Goal: Task Accomplishment & Management: Use online tool/utility

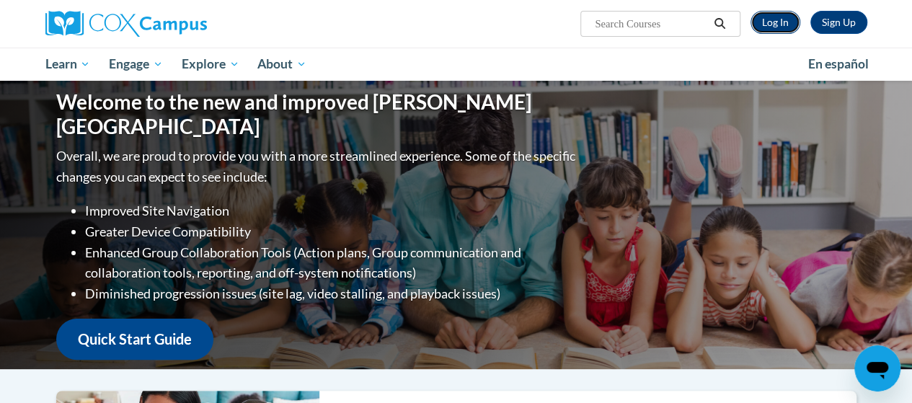
click at [782, 23] on link "Log In" at bounding box center [776, 22] width 50 height 23
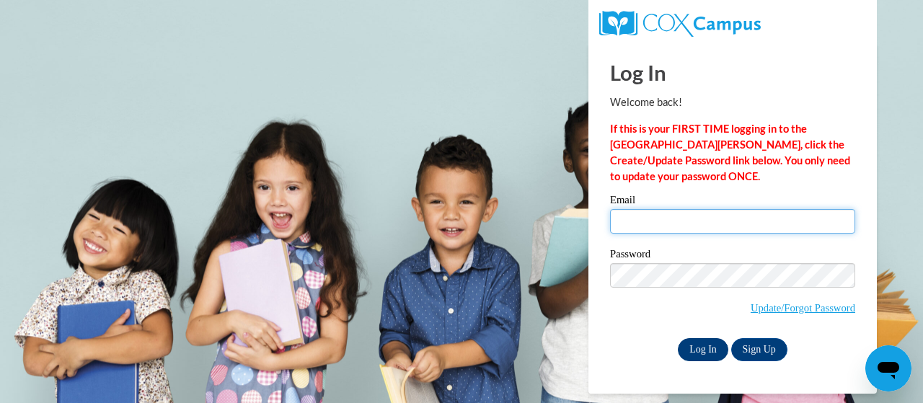
type input "[EMAIL_ADDRESS][DOMAIN_NAME]"
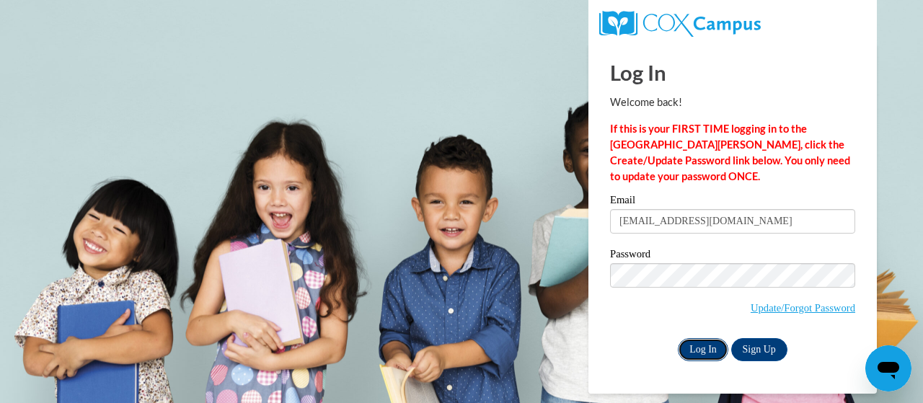
click at [711, 343] on input "Log In" at bounding box center [703, 349] width 50 height 23
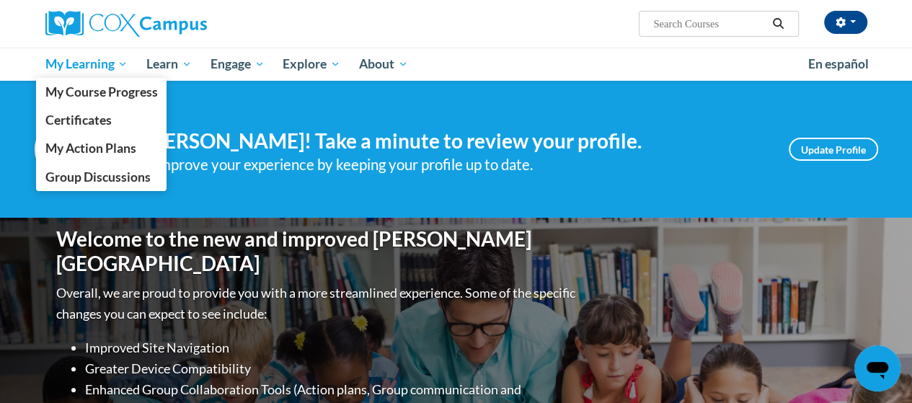
click at [69, 66] on span "My Learning" at bounding box center [86, 64] width 83 height 17
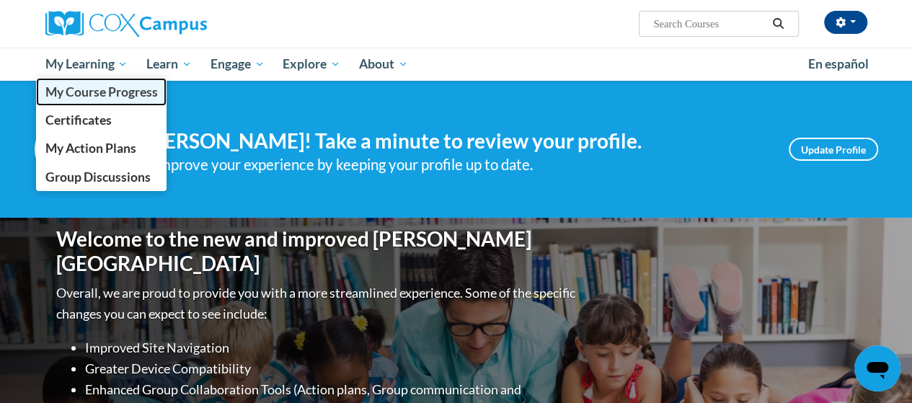
click at [55, 92] on span "My Course Progress" at bounding box center [101, 91] width 112 height 15
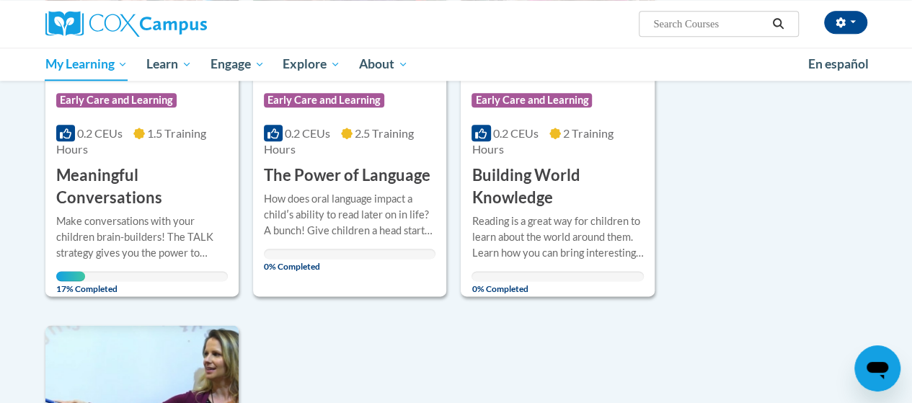
scroll to position [792, 0]
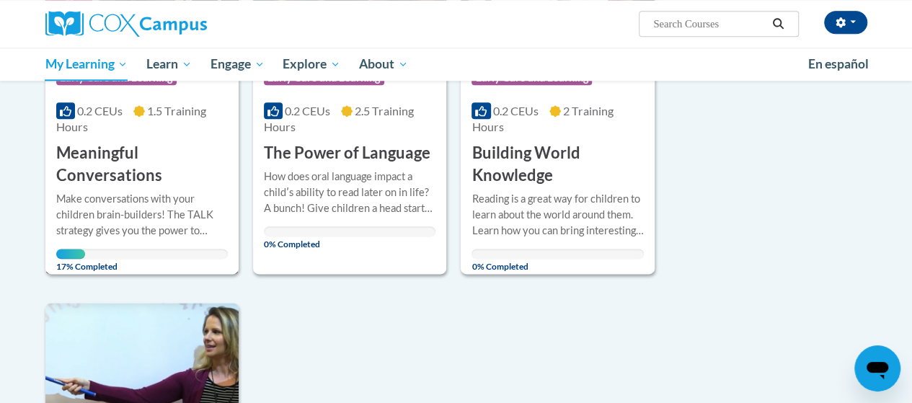
click at [85, 164] on h3 "Meaningful Conversations" at bounding box center [142, 164] width 172 height 45
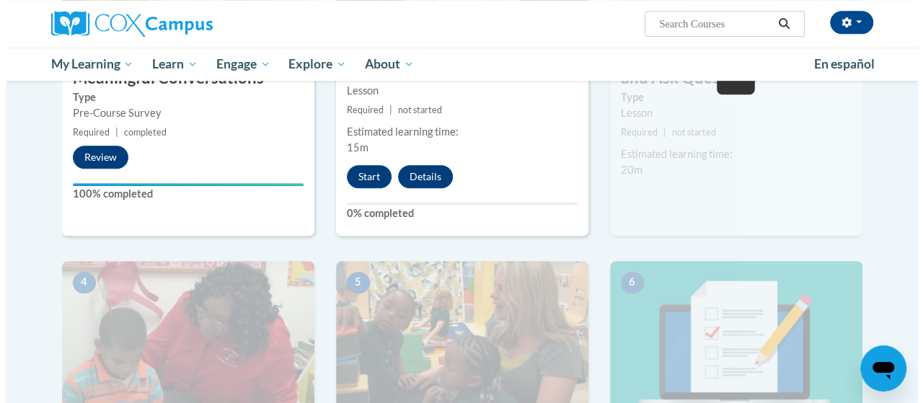
scroll to position [482, 0]
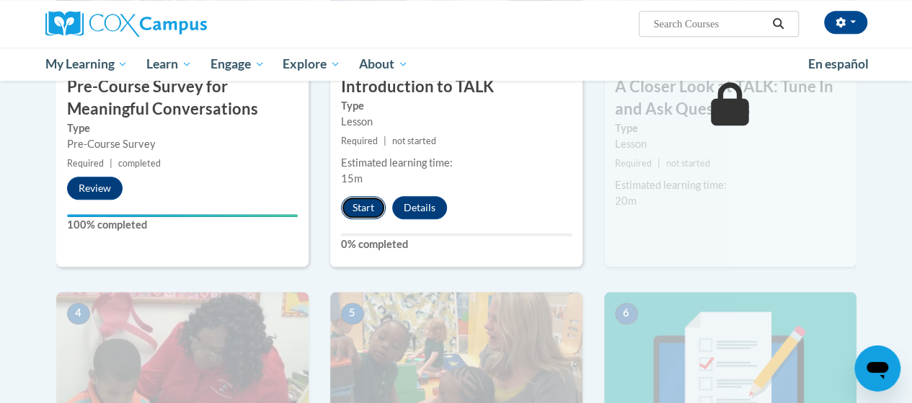
click at [361, 200] on button "Start" at bounding box center [363, 207] width 45 height 23
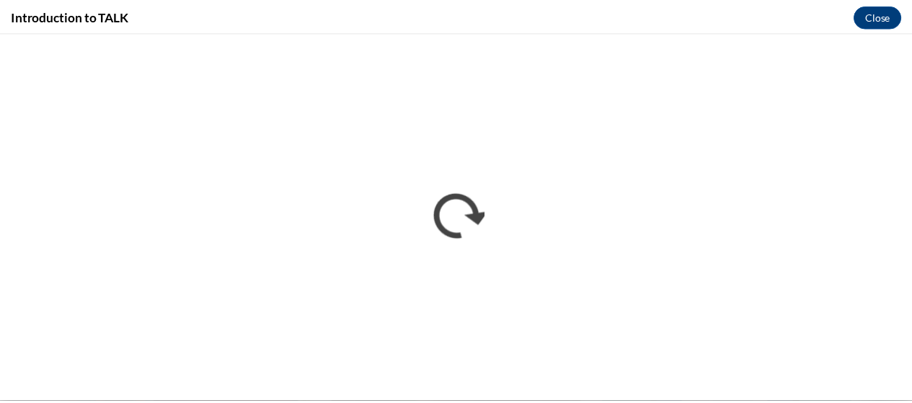
scroll to position [0, 0]
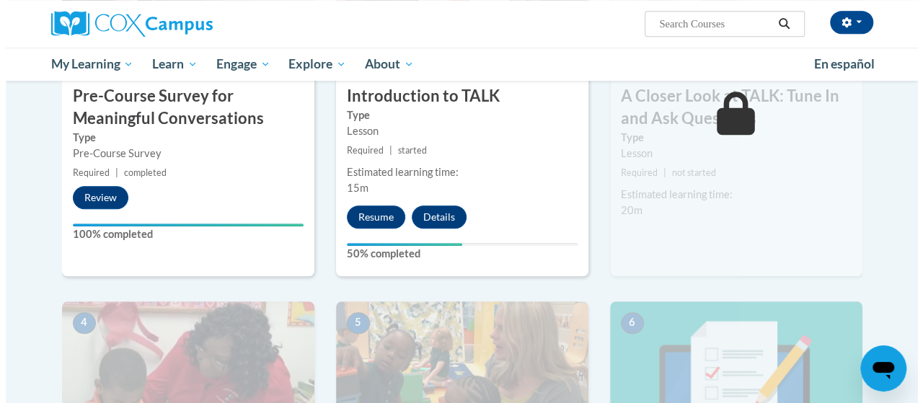
scroll to position [433, 0]
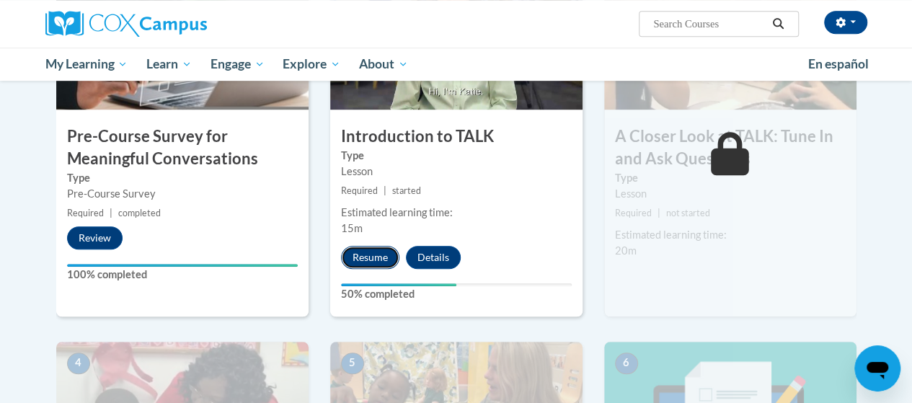
click at [380, 263] on button "Resume" at bounding box center [370, 257] width 58 height 23
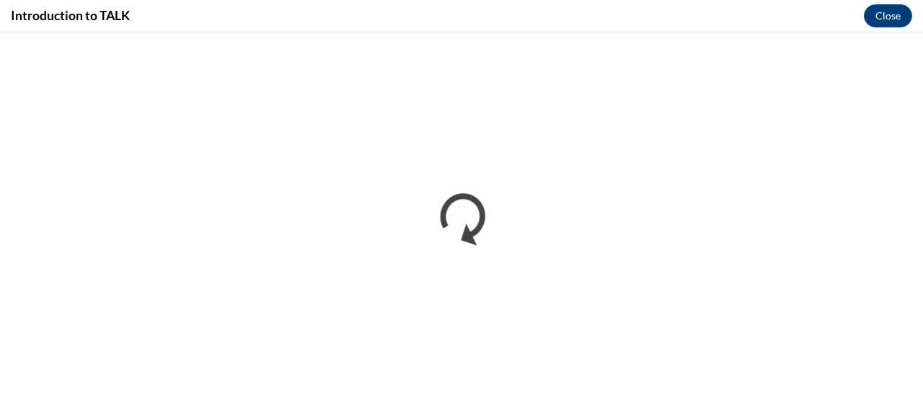
scroll to position [0, 0]
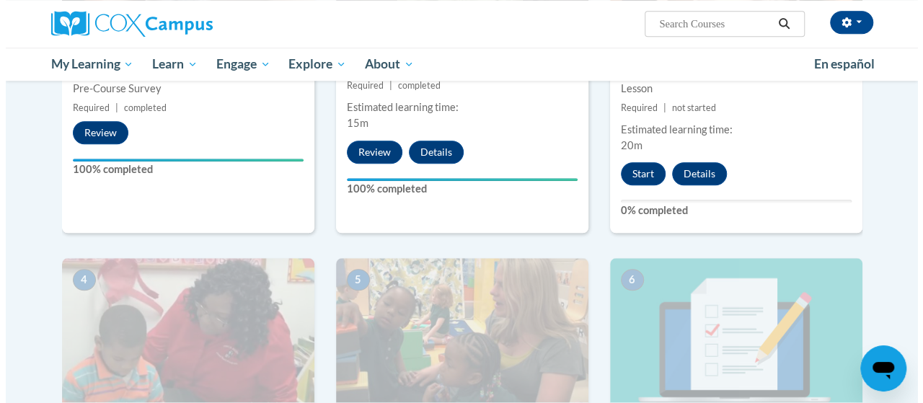
scroll to position [555, 0]
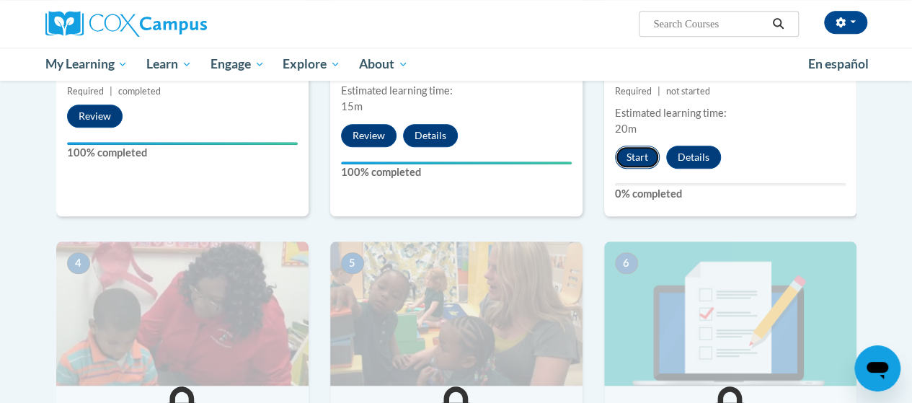
click at [637, 164] on button "Start" at bounding box center [637, 157] width 45 height 23
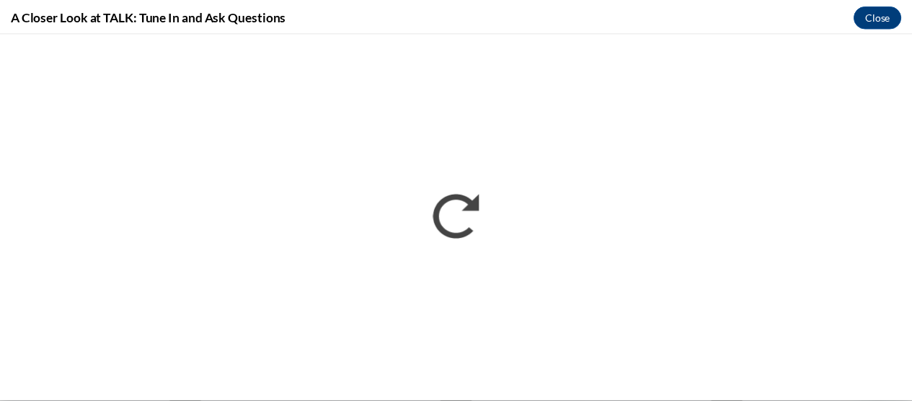
scroll to position [0, 0]
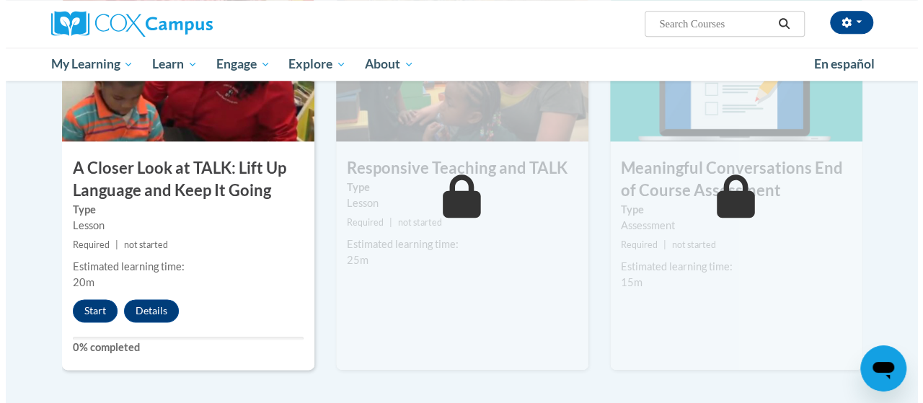
scroll to position [793, 0]
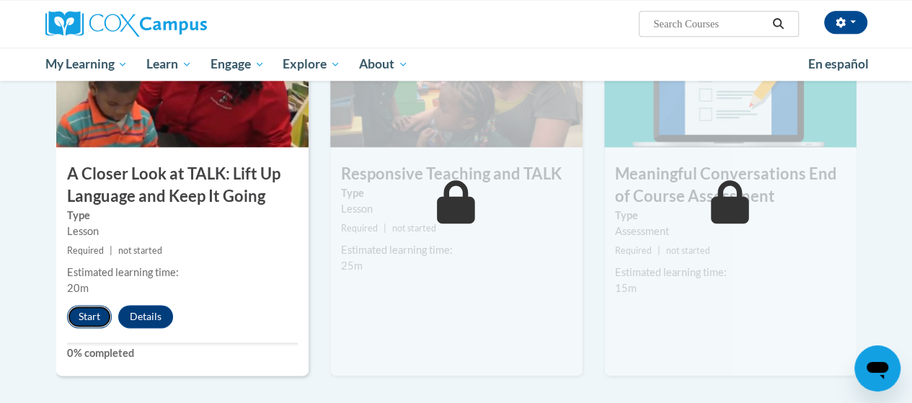
click at [90, 319] on button "Start" at bounding box center [89, 316] width 45 height 23
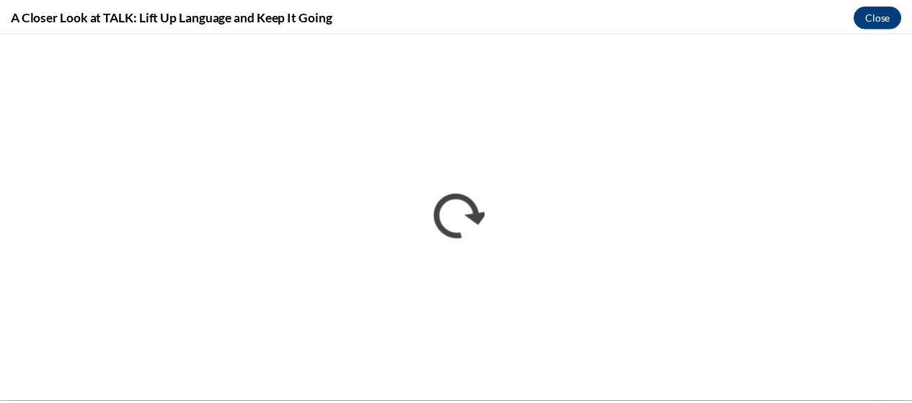
scroll to position [0, 0]
